Goal: Task Accomplishment & Management: Manage account settings

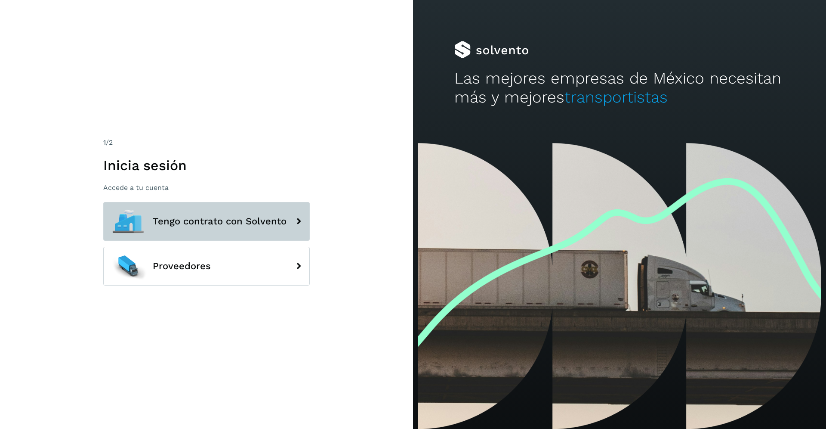
click at [215, 229] on button "Tengo contrato con Solvento" at bounding box center [206, 221] width 207 height 39
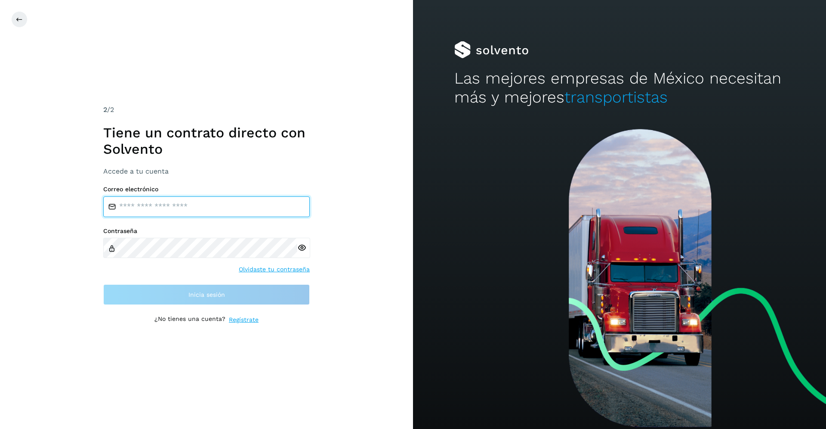
type input "**********"
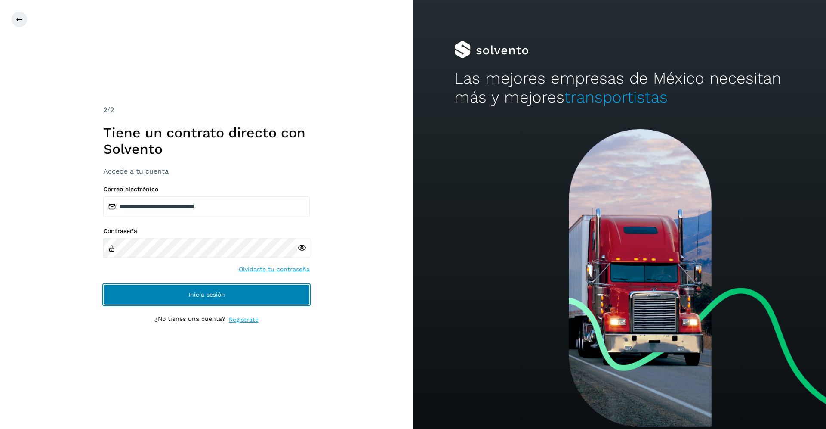
click at [206, 285] on button "Inicia sesión" at bounding box center [206, 294] width 207 height 21
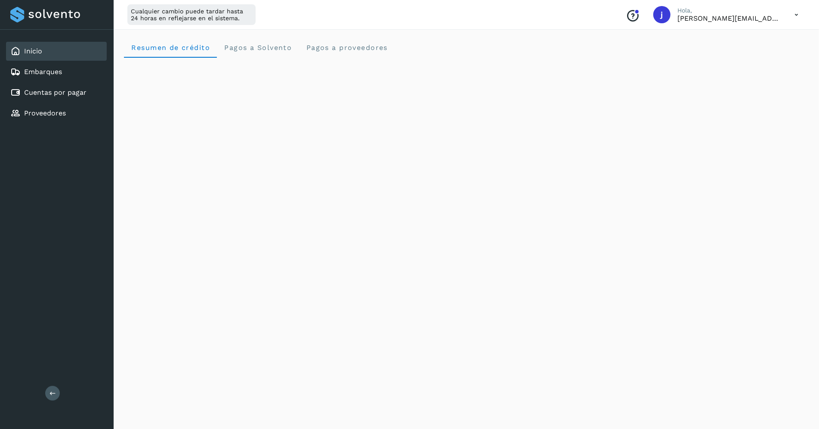
click at [769, 15] on p "[PERSON_NAME][EMAIL_ADDRESS][DOMAIN_NAME]" at bounding box center [728, 18] width 103 height 8
click at [795, 15] on icon at bounding box center [796, 15] width 18 height 18
click at [739, 56] on div "Cerrar sesión" at bounding box center [753, 55] width 102 height 16
